Goal: Task Accomplishment & Management: Manage account settings

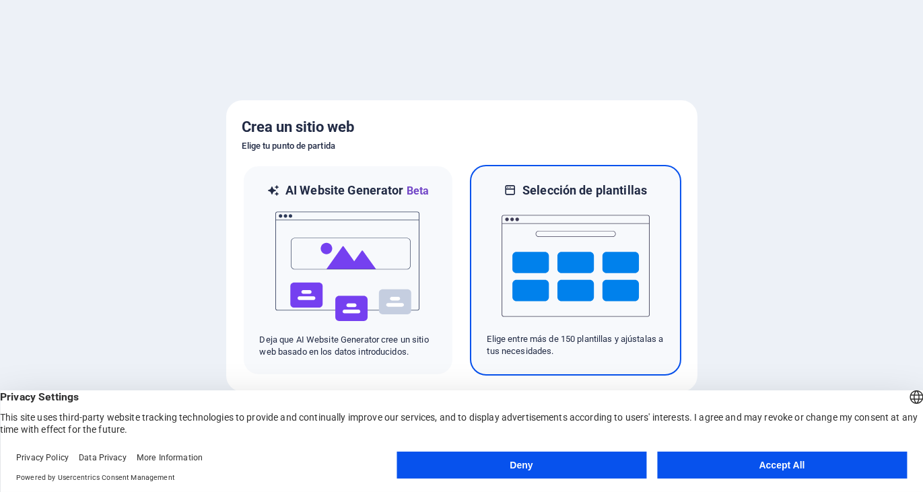
click at [573, 317] on img at bounding box center [576, 266] width 148 height 135
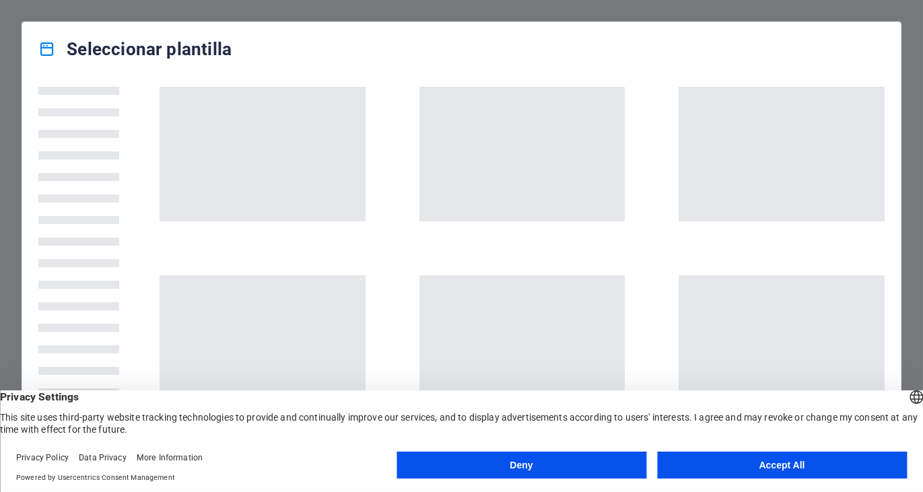
click at [794, 460] on button "Accept All" at bounding box center [782, 465] width 250 height 27
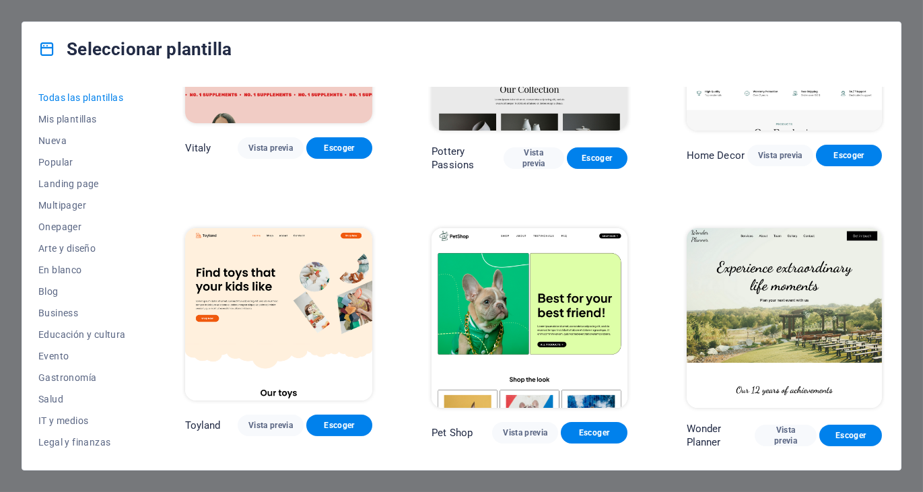
scroll to position [614, 0]
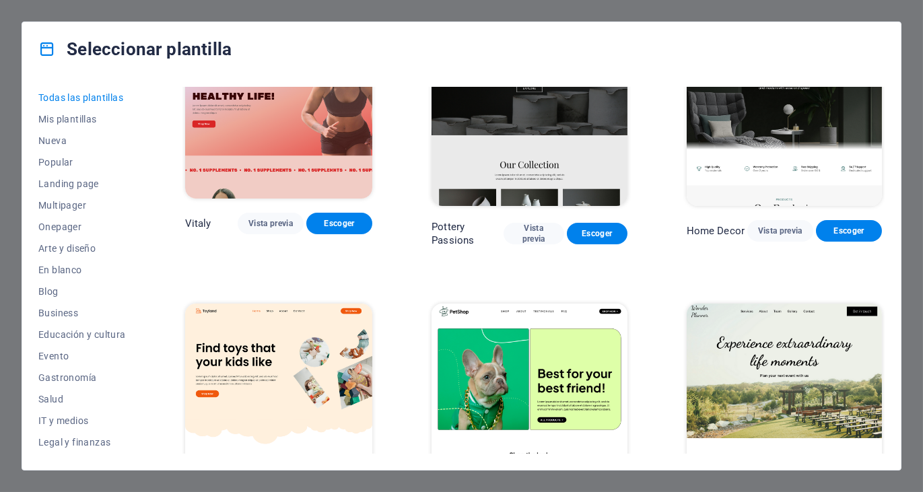
click at [574, 353] on img at bounding box center [529, 394] width 195 height 180
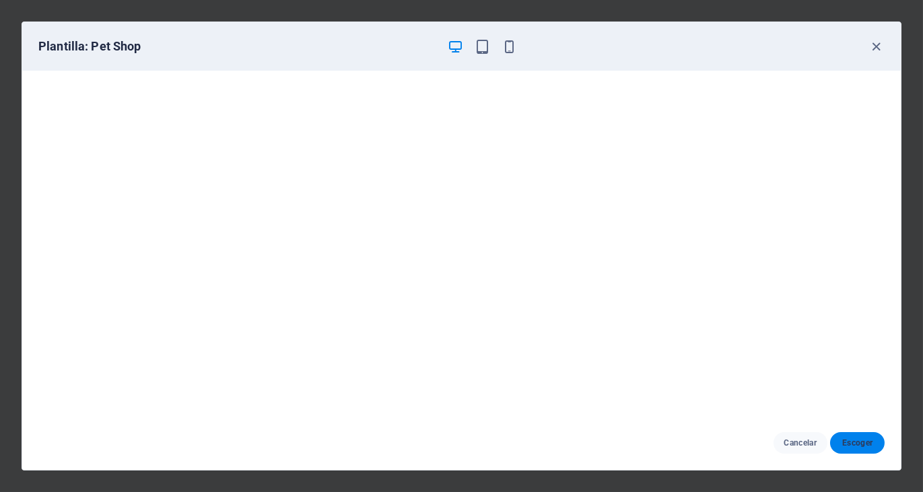
click at [861, 446] on span "Escoger" at bounding box center [857, 443] width 33 height 11
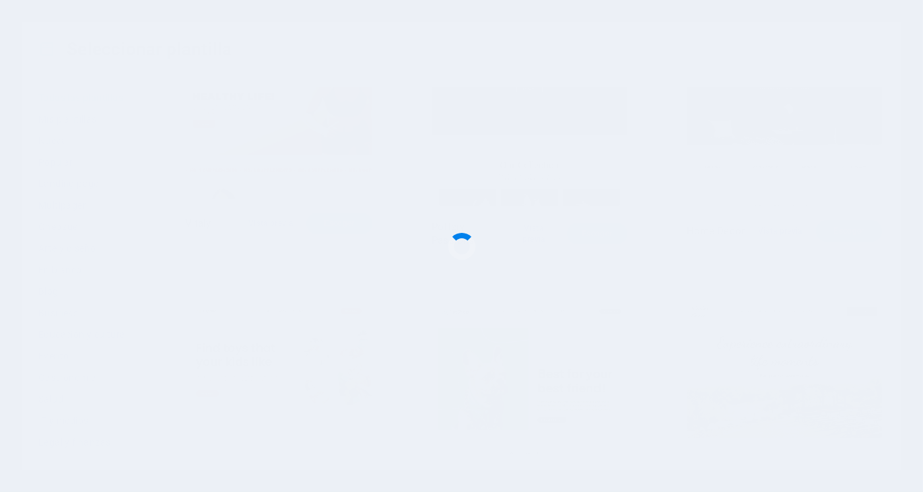
drag, startPoint x: 843, startPoint y: 317, endPoint x: 912, endPoint y: 258, distance: 90.7
click at [843, 317] on div at bounding box center [461, 246] width 923 height 492
click at [877, 287] on div at bounding box center [461, 246] width 923 height 492
click at [912, 258] on div at bounding box center [461, 246] width 923 height 492
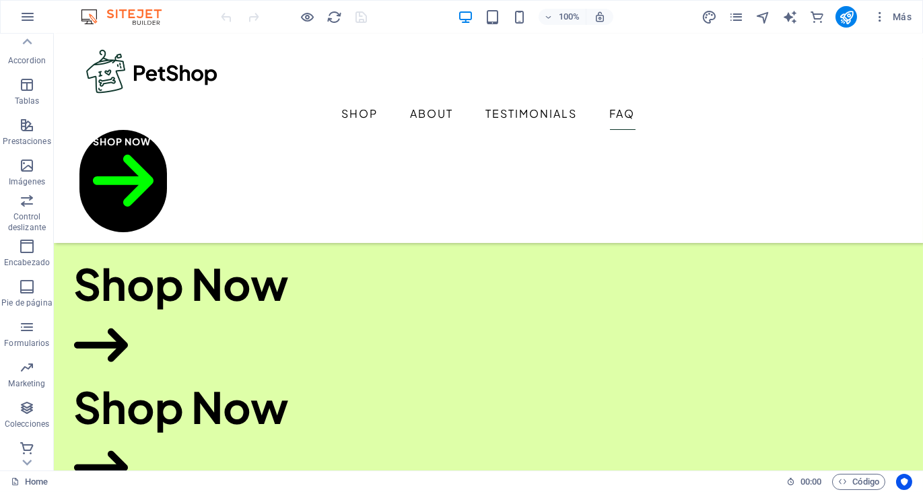
scroll to position [4254, 0]
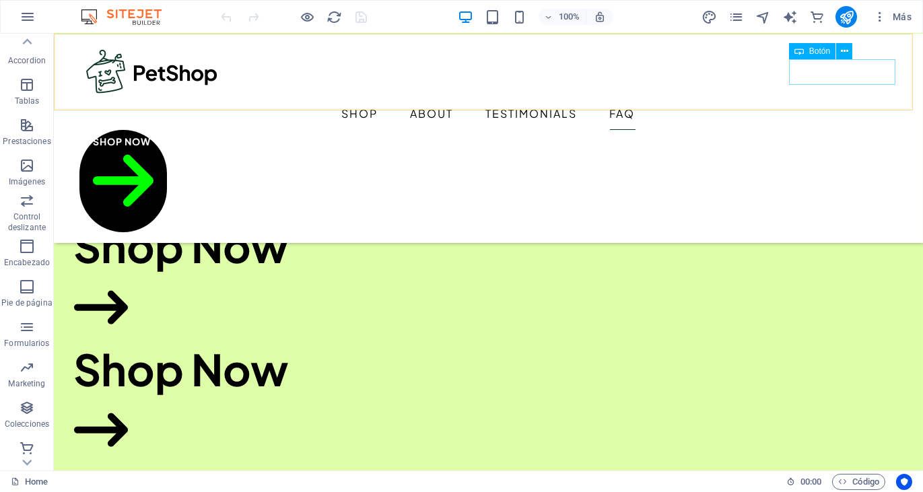
click at [840, 130] on div "Shop Now" at bounding box center [488, 181] width 819 height 102
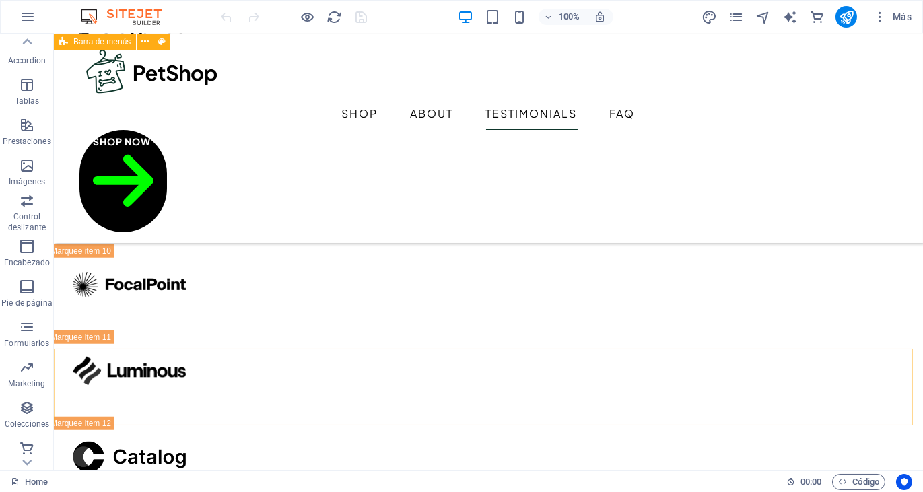
scroll to position [3230, 0]
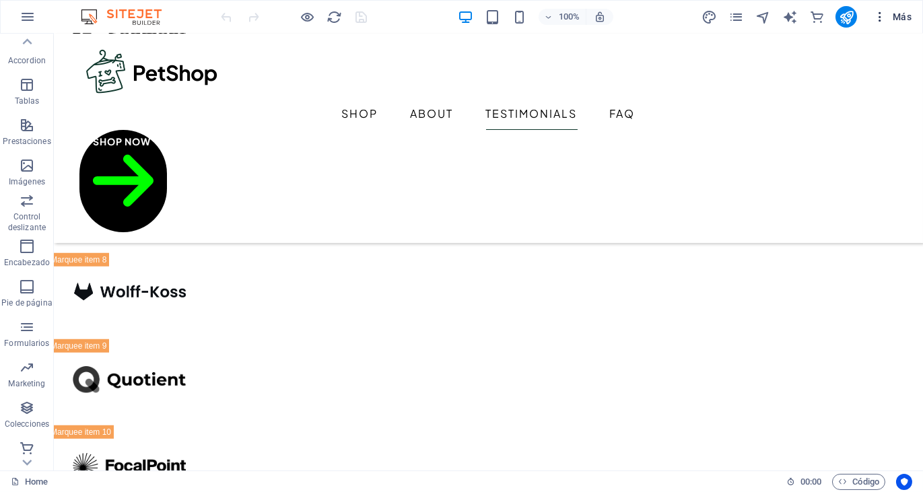
click at [904, 15] on span "Más" at bounding box center [892, 16] width 38 height 13
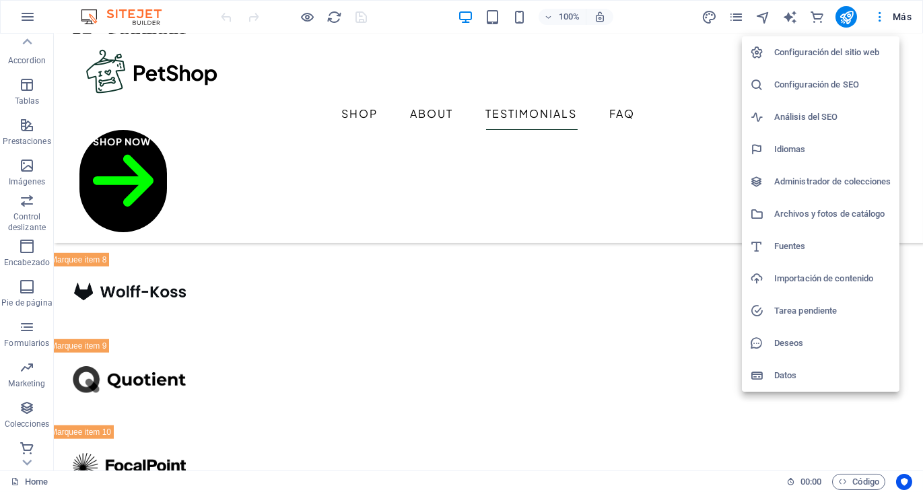
click at [815, 54] on h6 "Configuración del sitio web" at bounding box center [832, 52] width 117 height 16
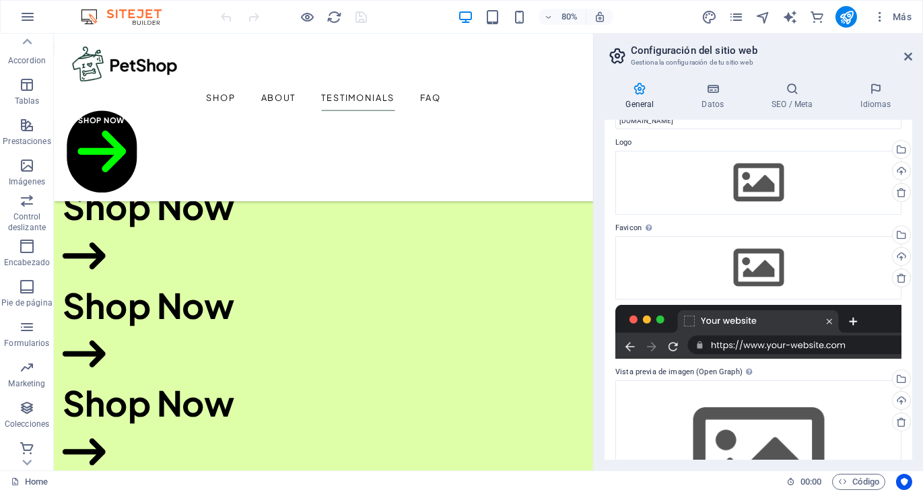
scroll to position [0, 0]
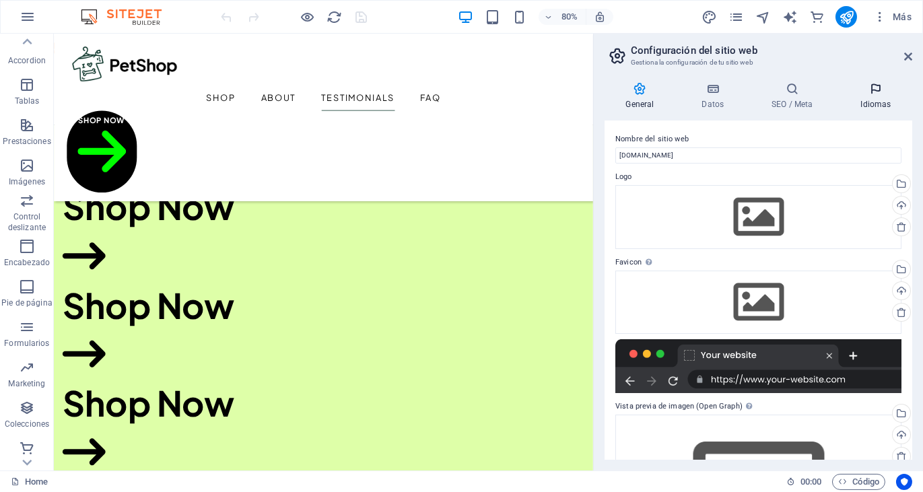
click at [878, 83] on icon at bounding box center [876, 88] width 73 height 13
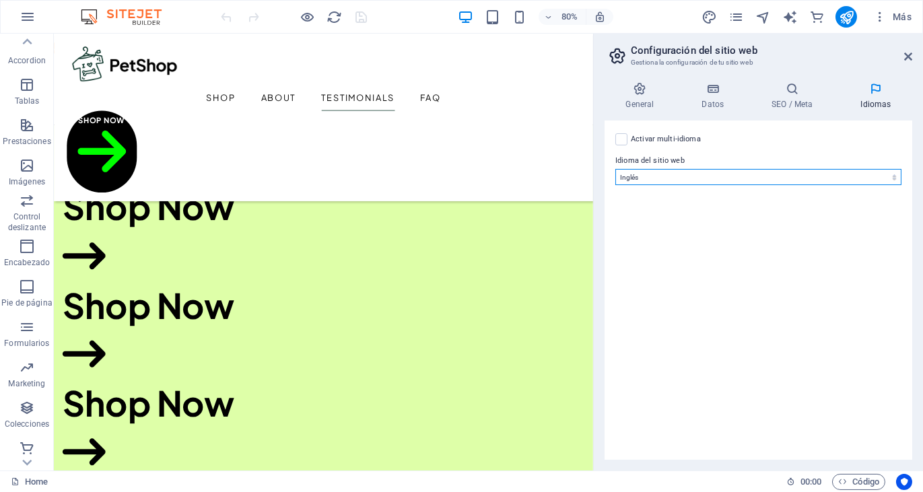
click at [891, 182] on select "Abkhazian Afar Afrikaans Akan Albanés Alemán Amharic Árabe Aragonese Armenian A…" at bounding box center [758, 177] width 286 height 16
click at [615, 169] on select "Abkhazian Afar Afrikaans Akan Albanés Alemán Amharic Árabe Aragonese Armenian A…" at bounding box center [758, 177] width 286 height 16
select select "44"
click option "Español" at bounding box center [0, 0] width 0 height 0
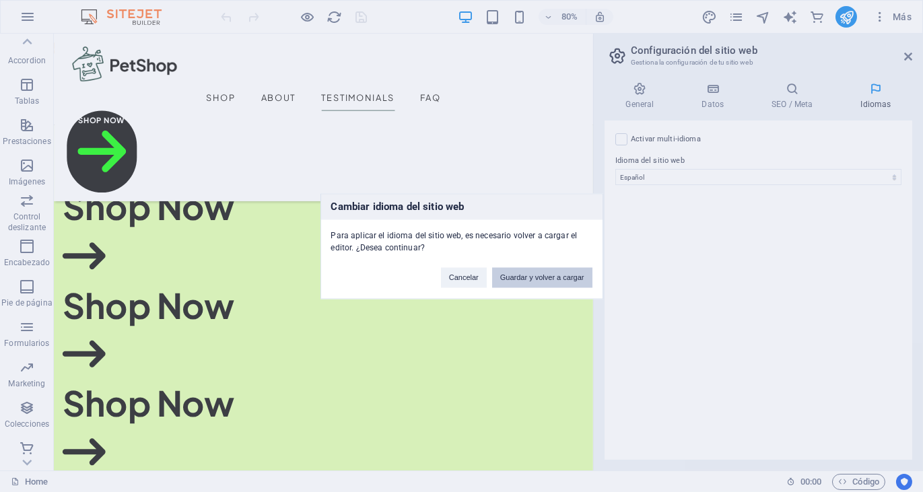
click at [522, 278] on button "Guardar y volver a cargar" at bounding box center [542, 277] width 100 height 20
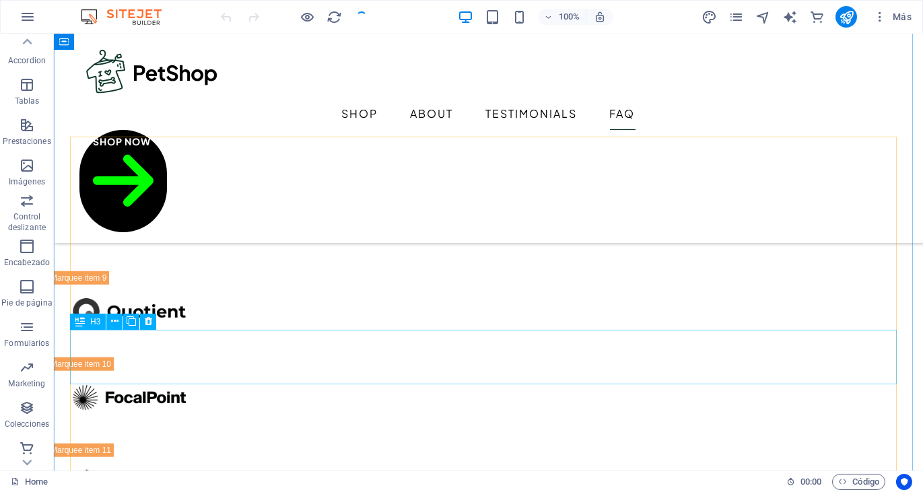
scroll to position [3466, 0]
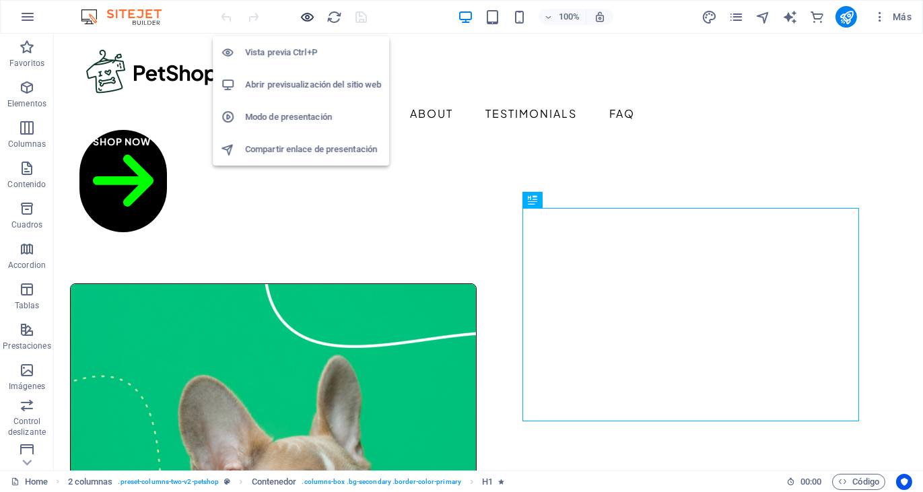
click at [307, 14] on icon "button" at bounding box center [307, 16] width 15 height 15
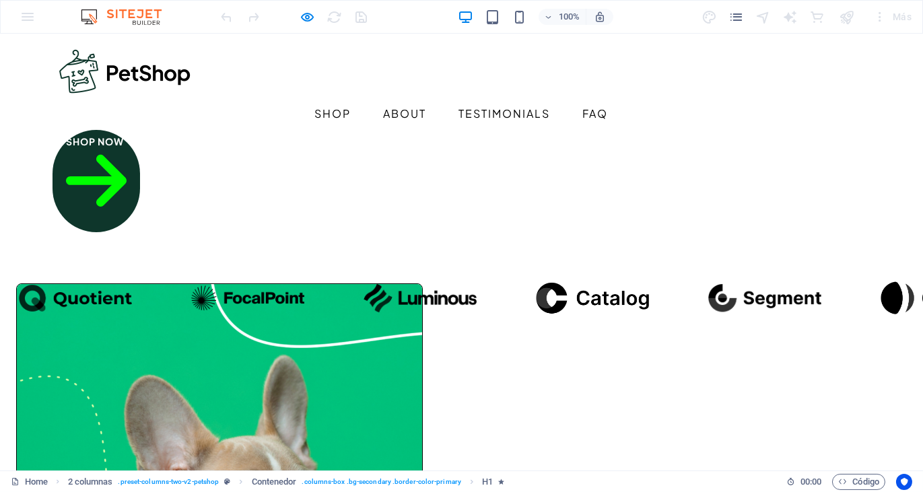
click at [140, 130] on link "Shop Now" at bounding box center [97, 181] width 88 height 102
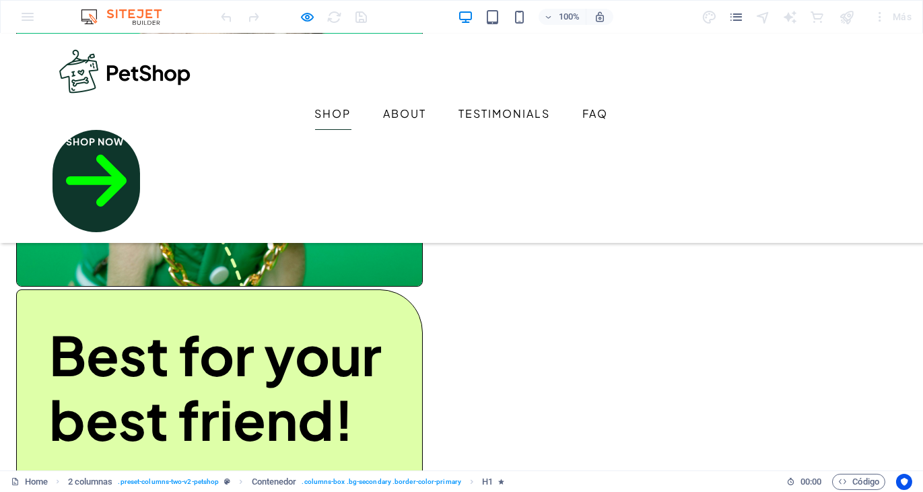
scroll to position [543, 0]
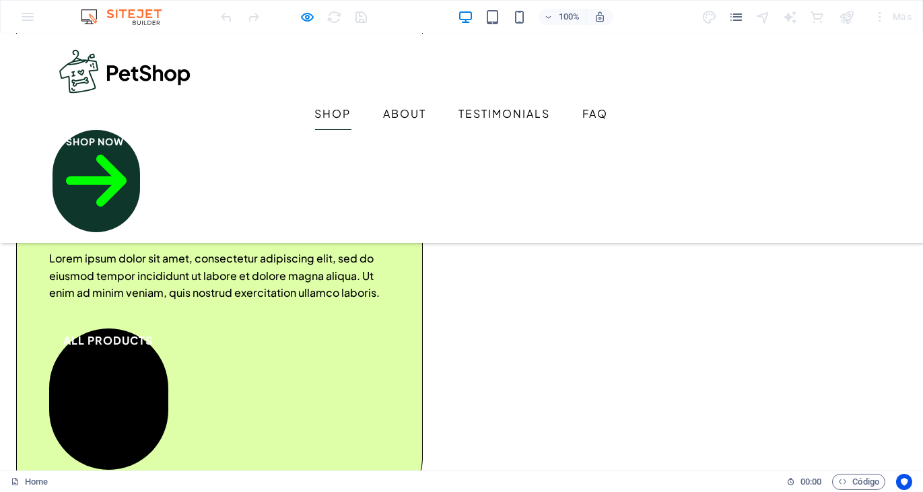
click at [127, 155] on icon at bounding box center [96, 181] width 61 height 52
click at [127, 135] on icon at bounding box center [96, 181] width 61 height 92
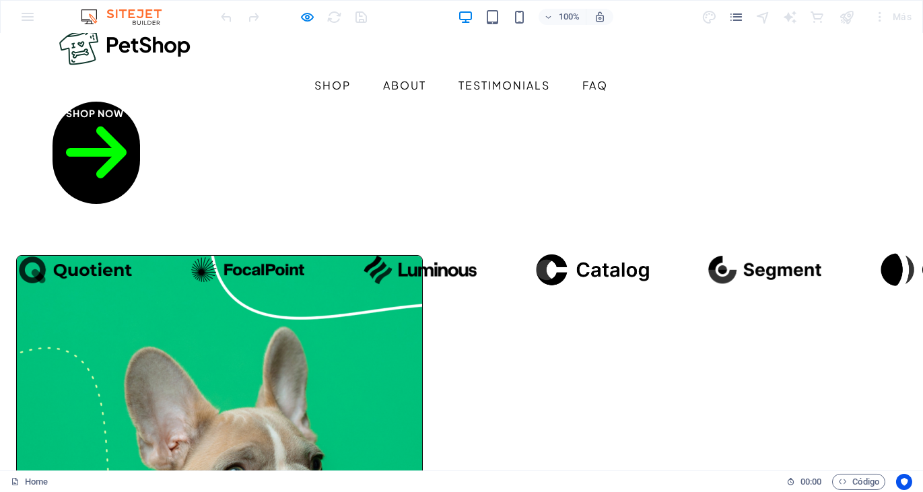
scroll to position [0, 0]
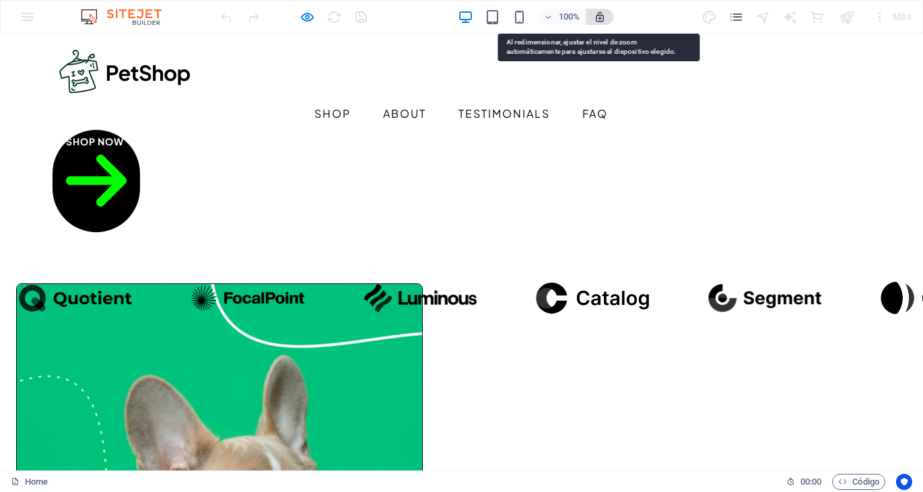
click at [600, 19] on icon "button" at bounding box center [600, 17] width 12 height 12
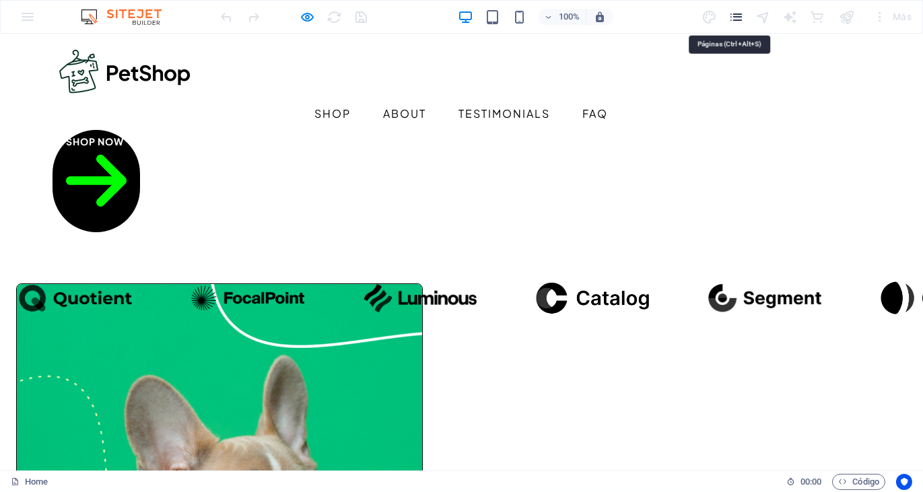
click at [731, 15] on icon "pages" at bounding box center [735, 16] width 15 height 15
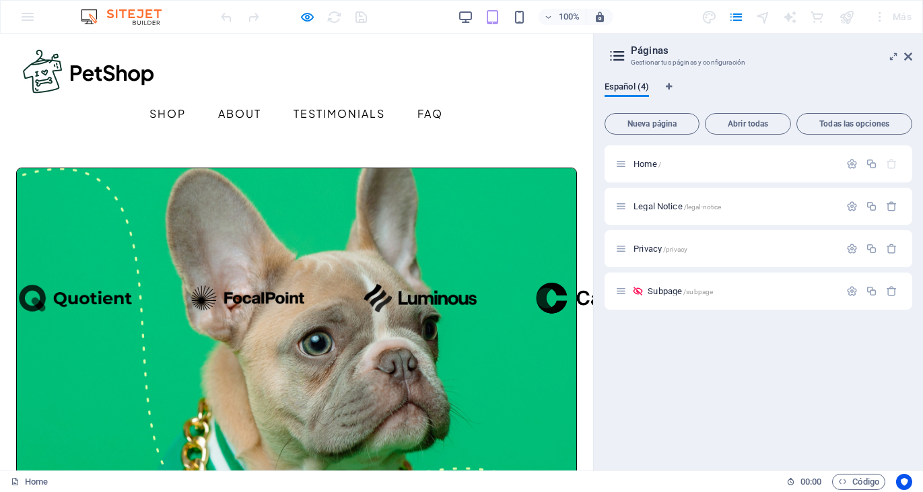
click at [813, 379] on div "Home / Legal Notice /legal-notice Privacy /privacy Subpage /subpage" at bounding box center [759, 302] width 308 height 314
click at [548, 101] on header "Menu Shop About Testimonials FAQ Shop Now" at bounding box center [296, 87] width 593 height 107
click at [907, 57] on icon at bounding box center [908, 56] width 8 height 11
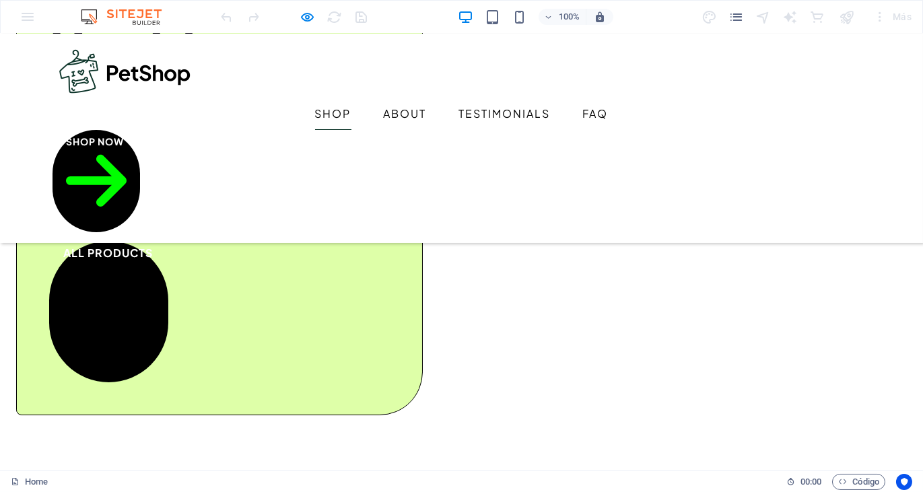
scroll to position [1024, 0]
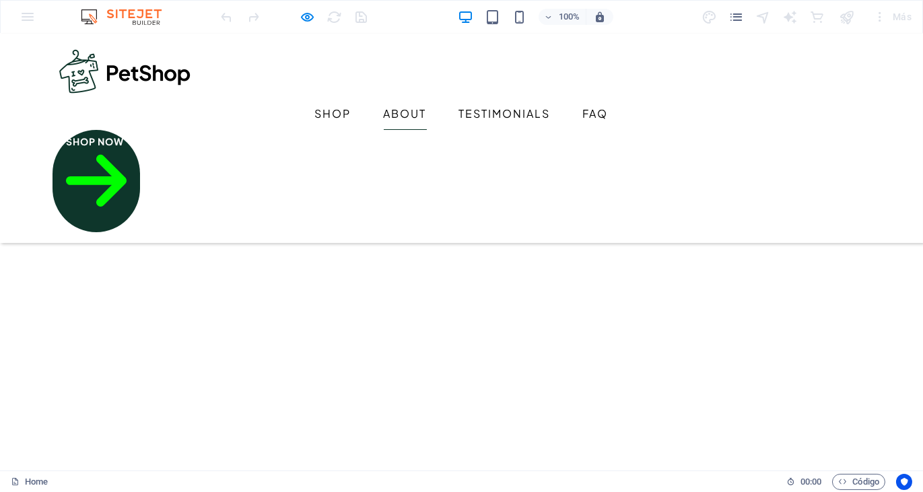
click at [140, 130] on link "Shop Now" at bounding box center [97, 181] width 88 height 102
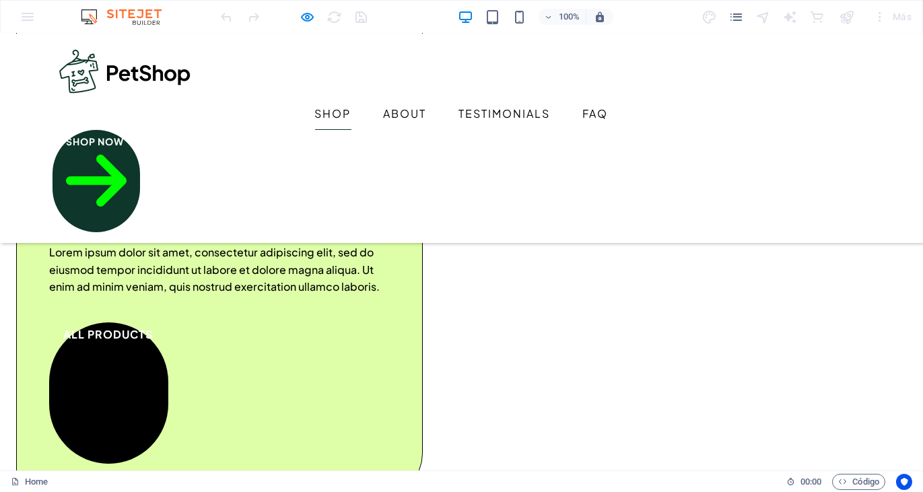
scroll to position [543, 0]
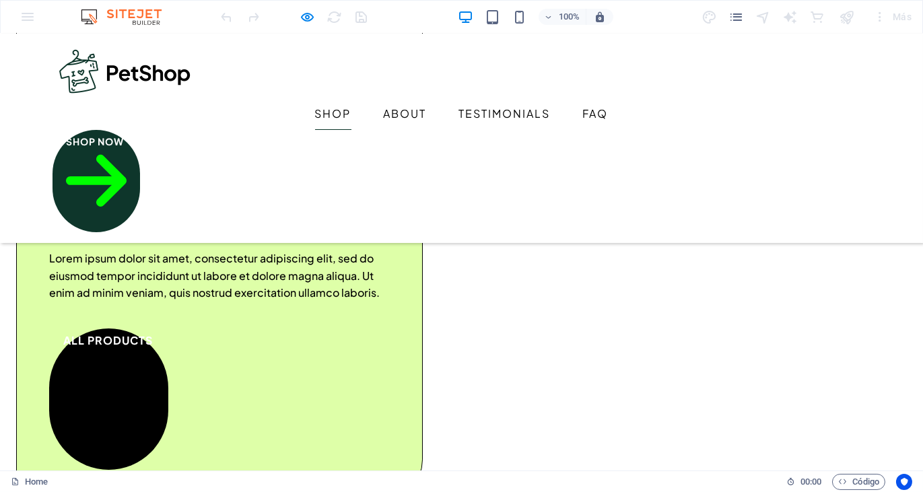
click at [140, 130] on link "Shop Now" at bounding box center [97, 181] width 88 height 102
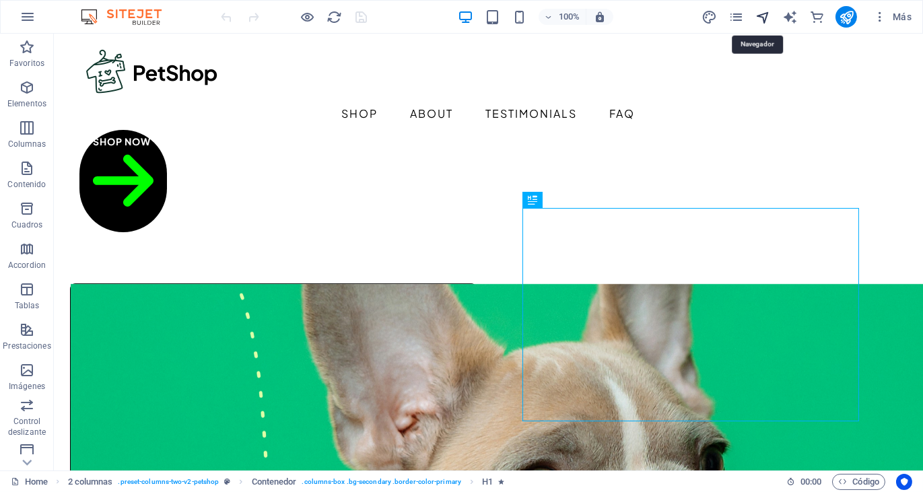
click at [757, 13] on icon "navigator" at bounding box center [762, 16] width 15 height 15
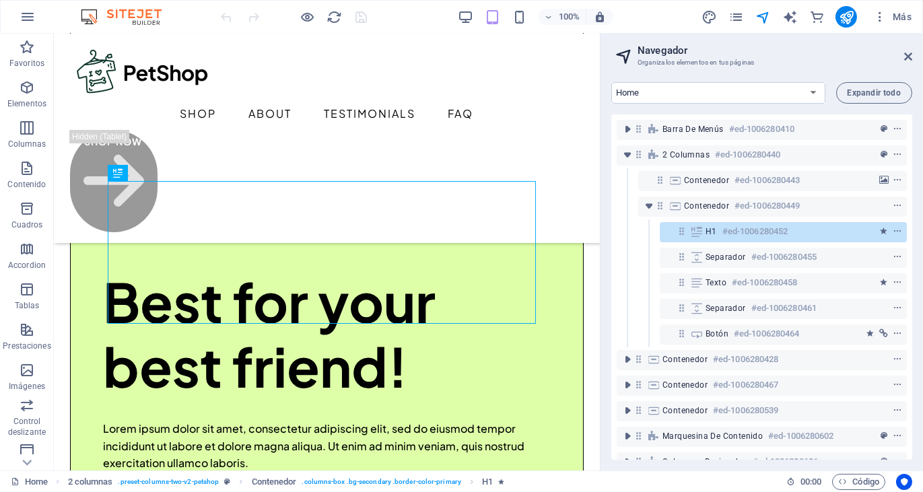
click at [903, 56] on h2 "Navegador" at bounding box center [775, 50] width 275 height 12
click at [904, 55] on h2 "Navegador" at bounding box center [775, 50] width 275 height 12
click at [903, 53] on h2 "Navegador" at bounding box center [775, 50] width 275 height 12
click at [904, 54] on icon at bounding box center [908, 56] width 8 height 11
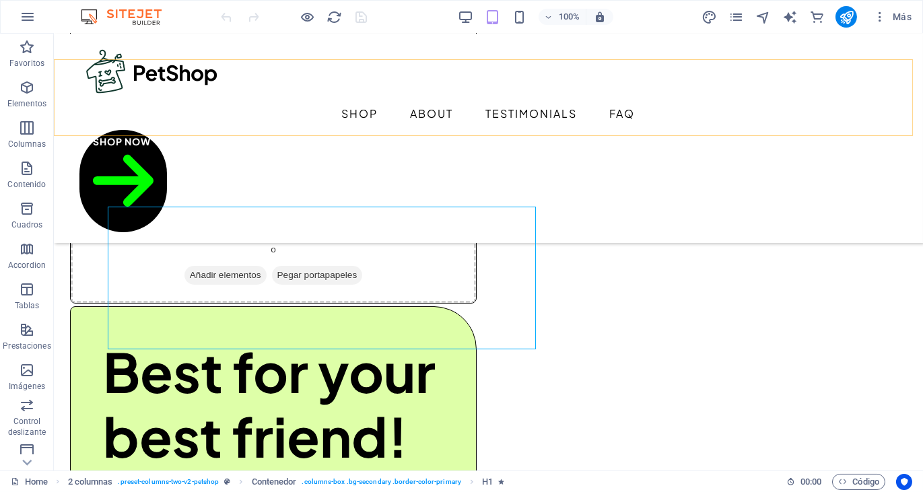
scroll to position [372, 0]
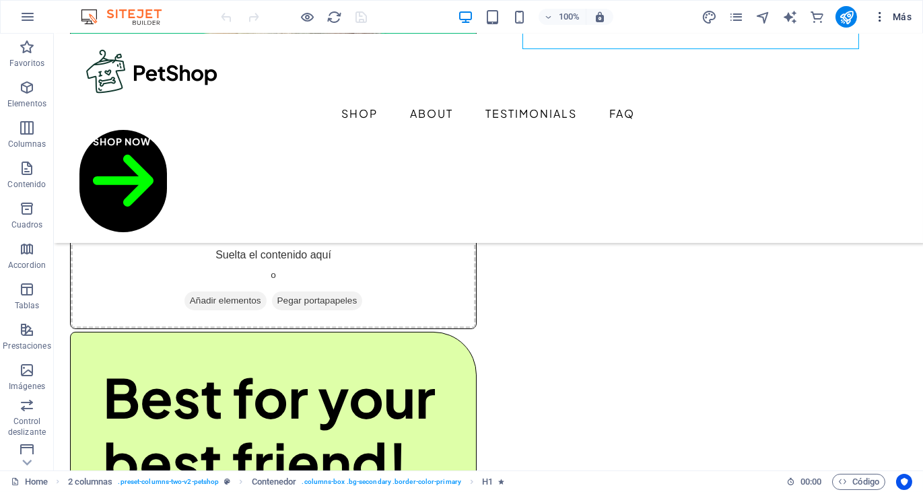
click at [873, 20] on icon "button" at bounding box center [879, 16] width 13 height 13
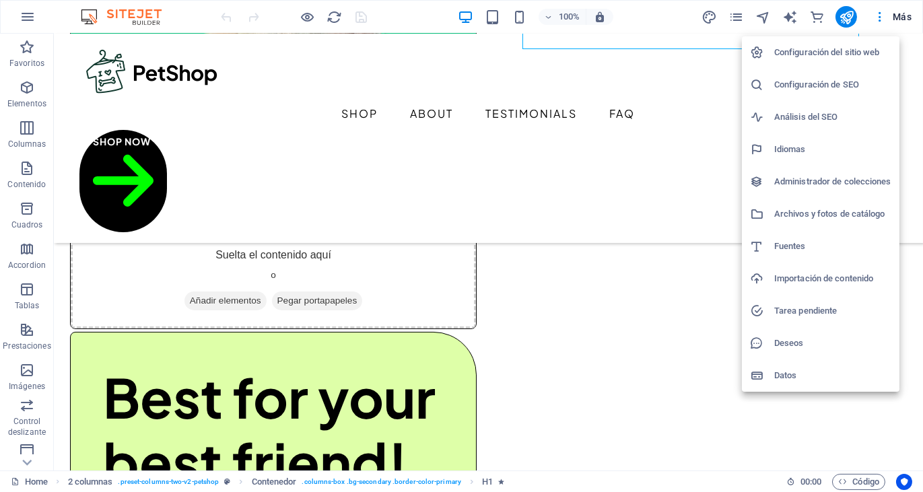
click at [809, 15] on div at bounding box center [461, 246] width 923 height 492
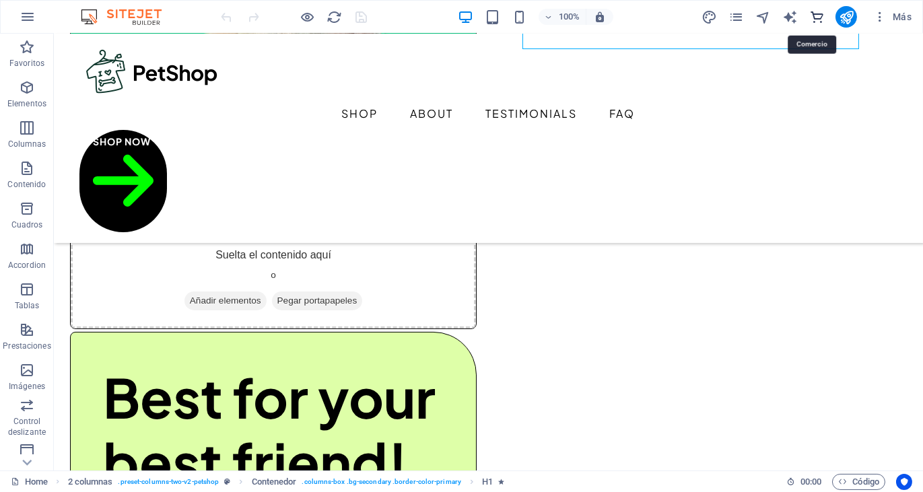
click at [809, 16] on icon "commerce" at bounding box center [816, 16] width 15 height 15
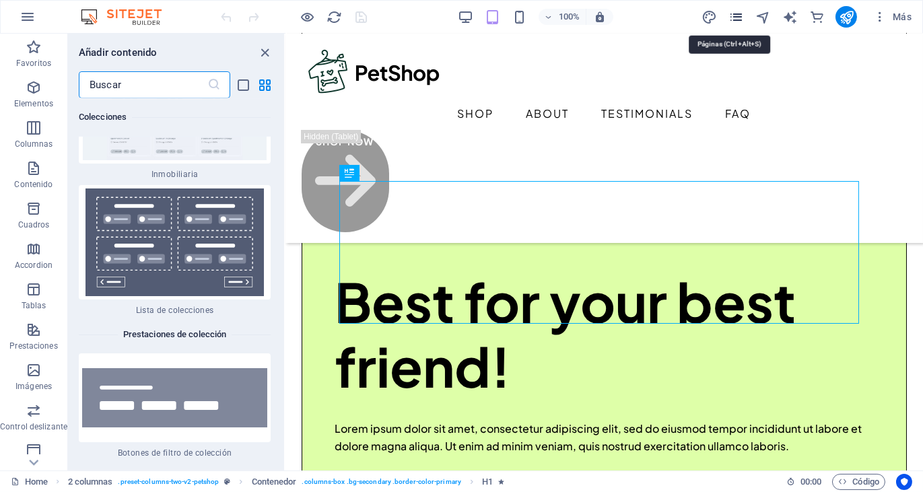
scroll to position [26011, 0]
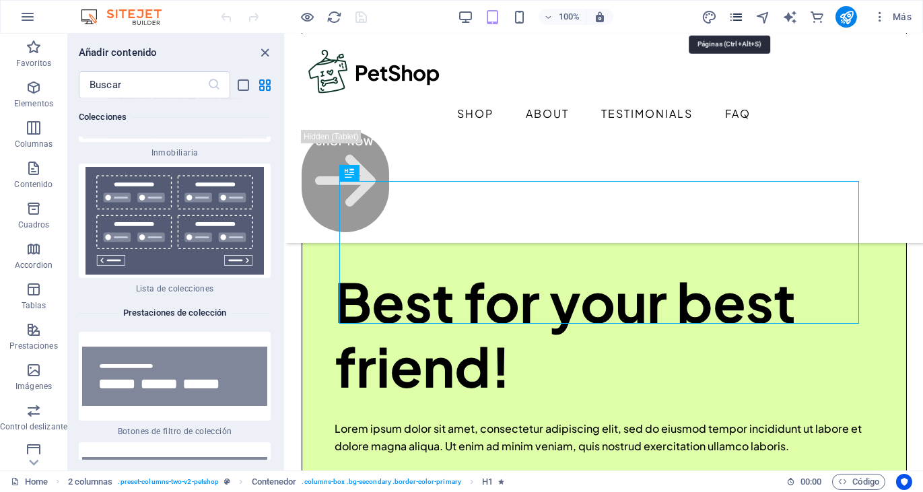
click at [731, 18] on icon "pages" at bounding box center [735, 16] width 15 height 15
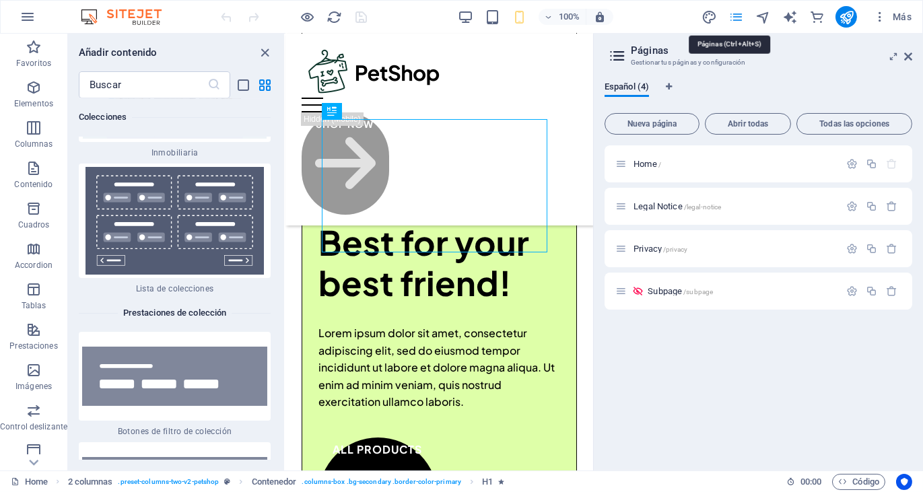
scroll to position [387, 0]
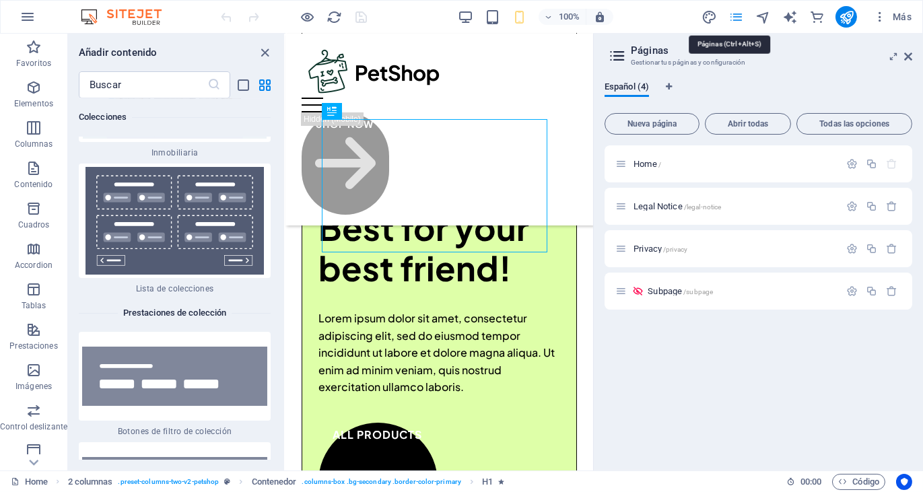
click at [731, 18] on icon "pages" at bounding box center [735, 16] width 15 height 15
click at [844, 16] on icon "publish" at bounding box center [846, 16] width 15 height 15
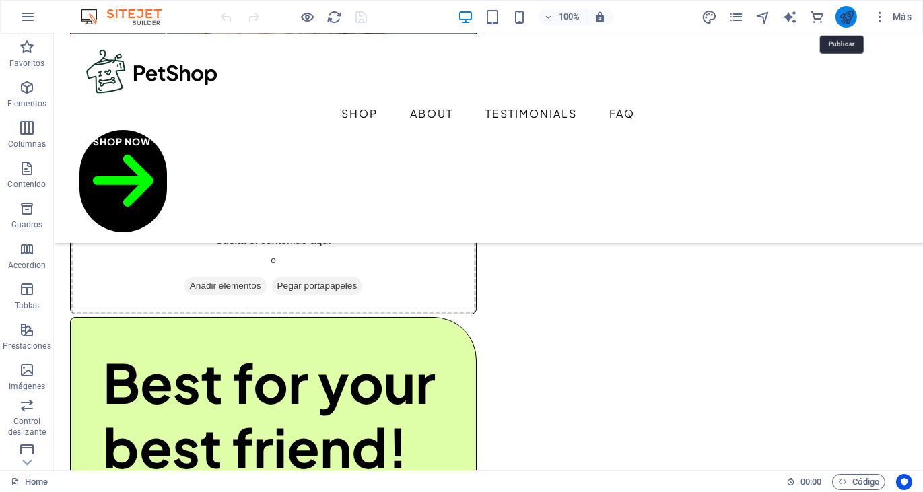
scroll to position [372, 0]
